Goal: Task Accomplishment & Management: Use online tool/utility

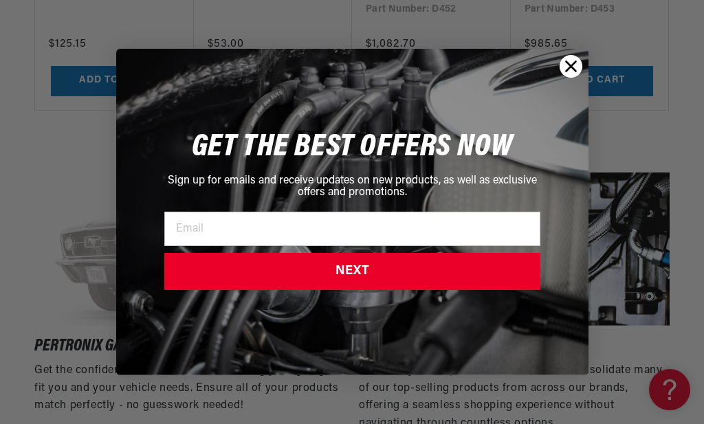
click at [572, 66] on icon "Close dialog" at bounding box center [571, 67] width 10 height 10
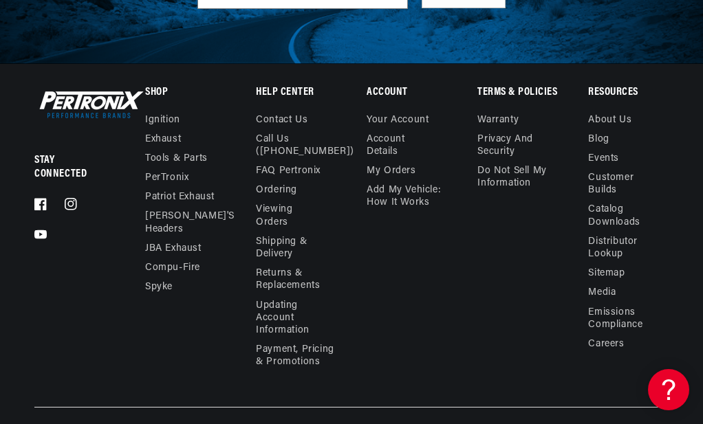
scroll to position [4127, 0]
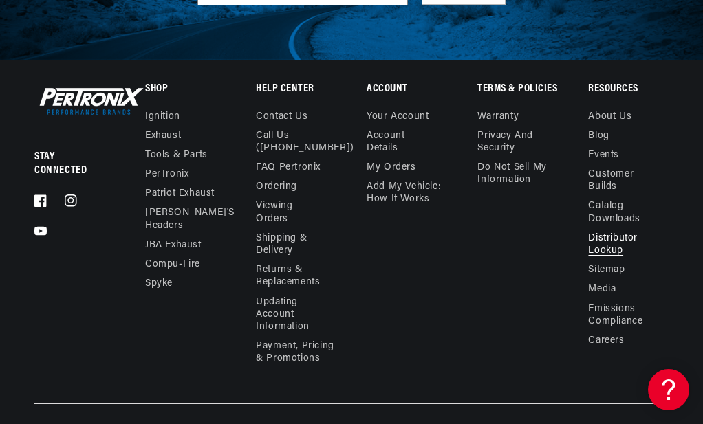
click at [604, 233] on link "Distributor Lookup" at bounding box center [622, 245] width 69 height 32
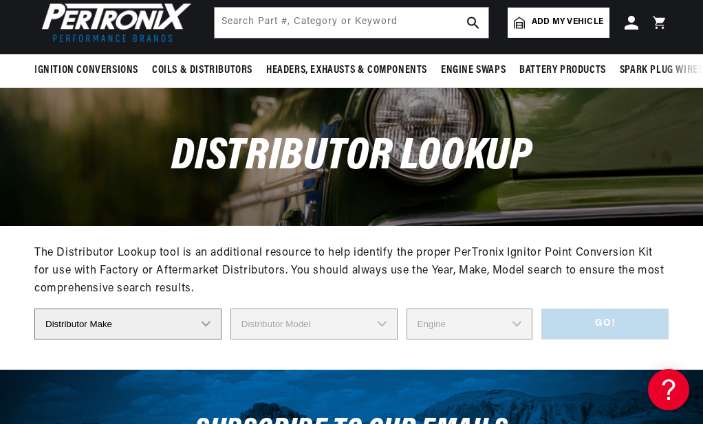
scroll to position [0, 579]
click at [207, 328] on select "Distributor Make Accel Aldon Autolite Bosch Century Chrysler Clark Colt Contine…" at bounding box center [127, 324] width 187 height 31
select select "Autolite"
click at [34, 310] on select "Distributor Make Accel Aldon Autolite Bosch Century Chrysler Clark Colt Contine…" at bounding box center [127, 324] width 187 height 31
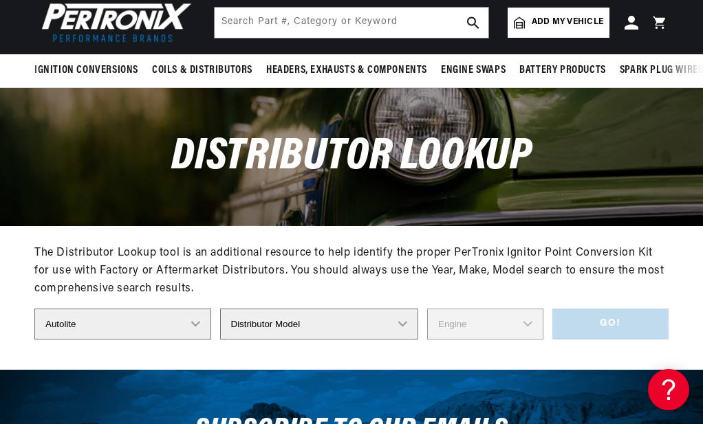
click at [296, 327] on select "Distributor Model IAD-4005 IAD-4007 IAD-4008A IAD-4016A IAD-4017A IAD-4019A IAD…" at bounding box center [319, 324] width 199 height 31
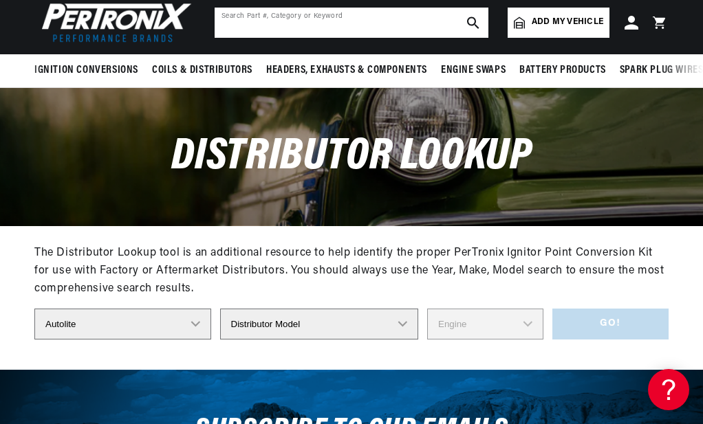
click at [435, 26] on input "text" at bounding box center [352, 23] width 274 height 30
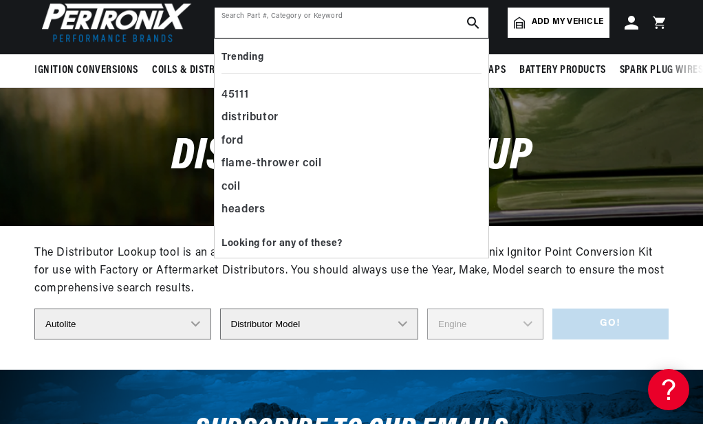
scroll to position [0, 579]
click at [365, 23] on input "text" at bounding box center [352, 23] width 274 height 30
click at [365, 24] on input "text" at bounding box center [352, 23] width 274 height 30
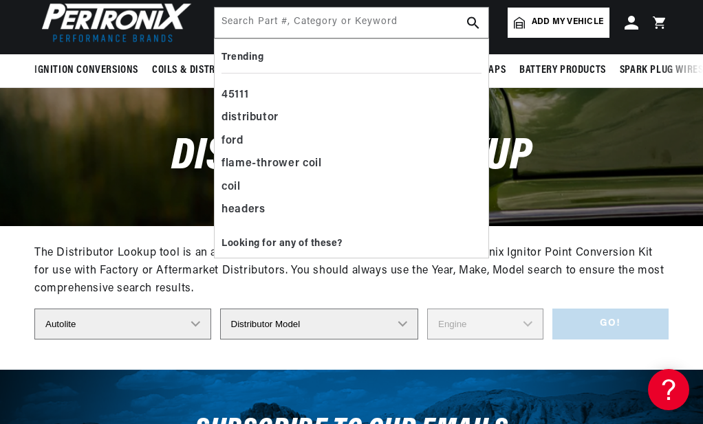
click at [179, 35] on img at bounding box center [113, 22] width 158 height 47
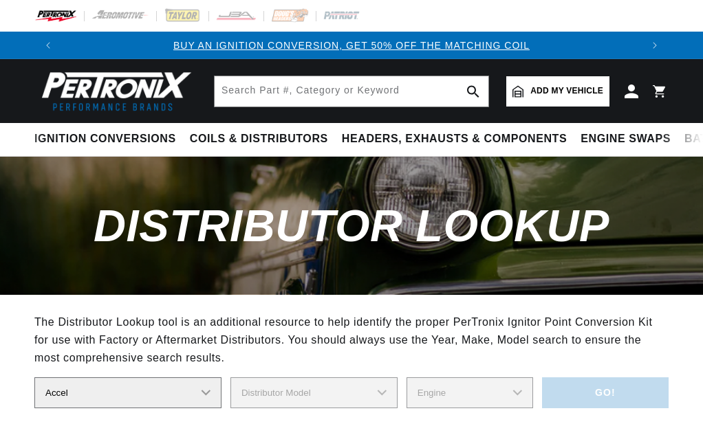
select select "Accel"
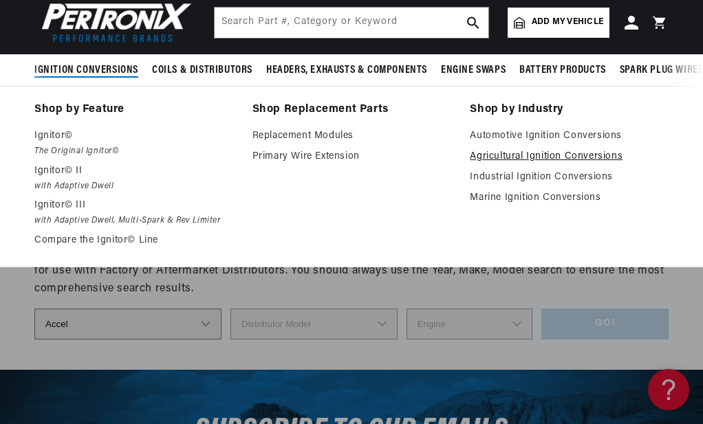
click at [496, 158] on link "Agricultural Ignition Conversions" at bounding box center [569, 157] width 199 height 17
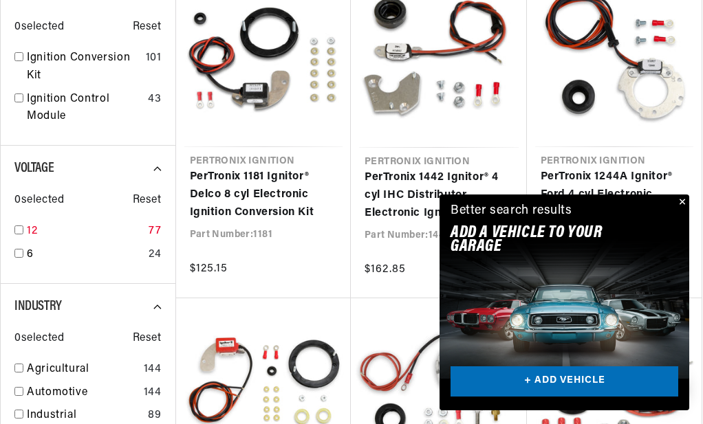
scroll to position [0, 579]
click at [682, 204] on button "Close" at bounding box center [681, 203] width 17 height 17
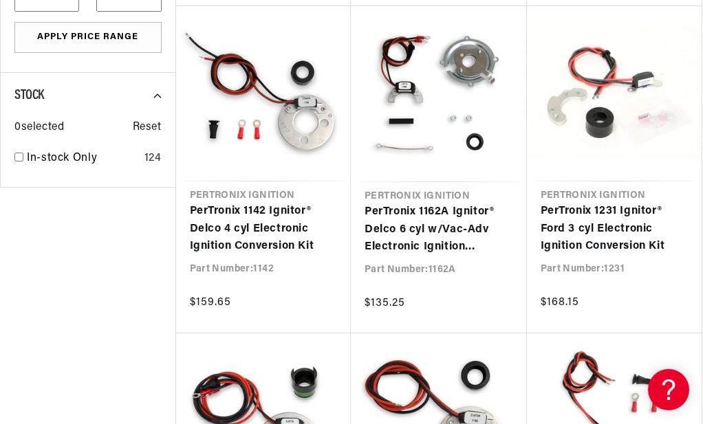
scroll to position [0, 1158]
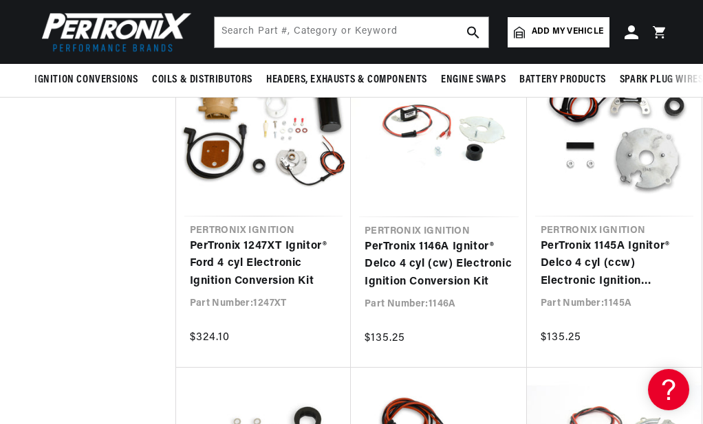
scroll to position [1444, 0]
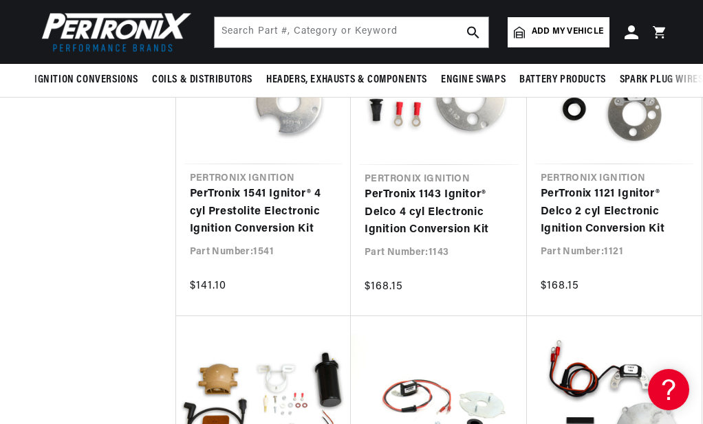
click at [91, 32] on img at bounding box center [113, 31] width 158 height 47
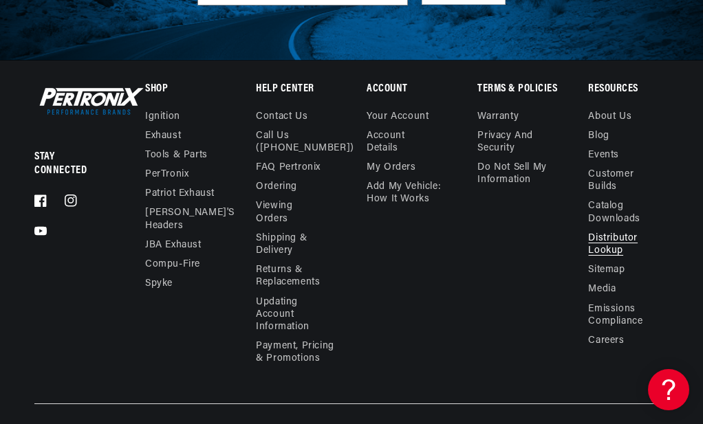
scroll to position [0, 579]
click at [616, 234] on link "Distributor Lookup" at bounding box center [622, 245] width 69 height 32
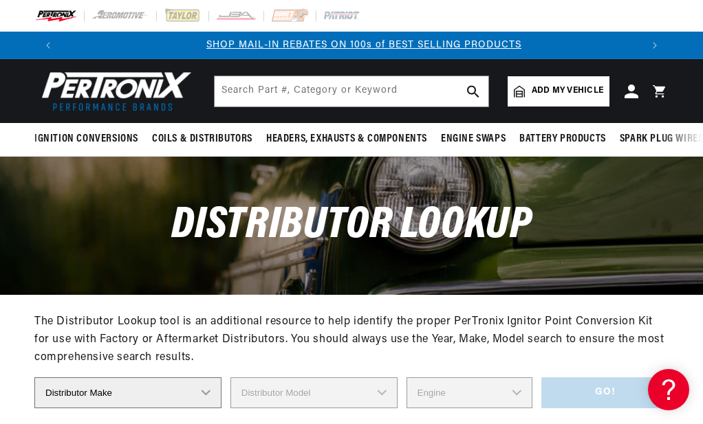
scroll to position [0, 579]
click at [202, 396] on select "Distributor Make Accel [PERSON_NAME] Autolite Bosch Century Chrysler Clark Colt…" at bounding box center [127, 393] width 187 height 31
select select "Autolite"
click at [34, 379] on select "Distributor Make Accel [PERSON_NAME] Autolite Bosch Century Chrysler Clark Colt…" at bounding box center [127, 393] width 187 height 31
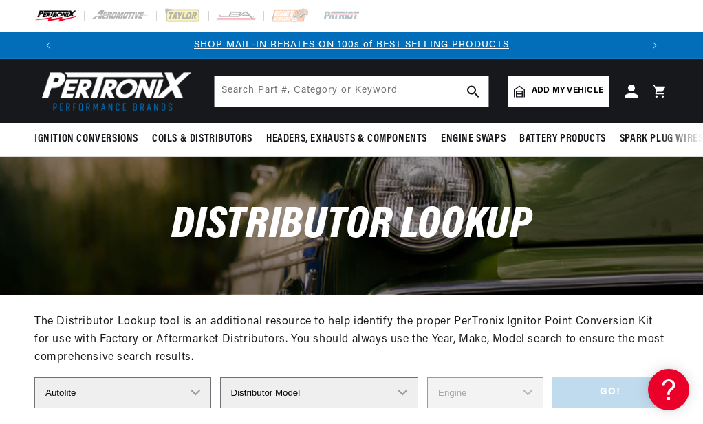
click at [321, 396] on select "Distributor Model IAD-4005 IAD-4007 IAD-4008A IAD-4016A IAD-4017A IAD-4019A IAD…" at bounding box center [319, 393] width 199 height 31
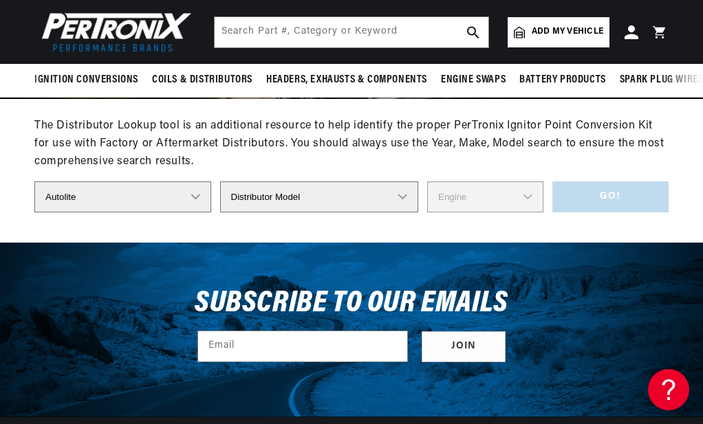
scroll to position [0, 0]
